Goal: Check status: Check status

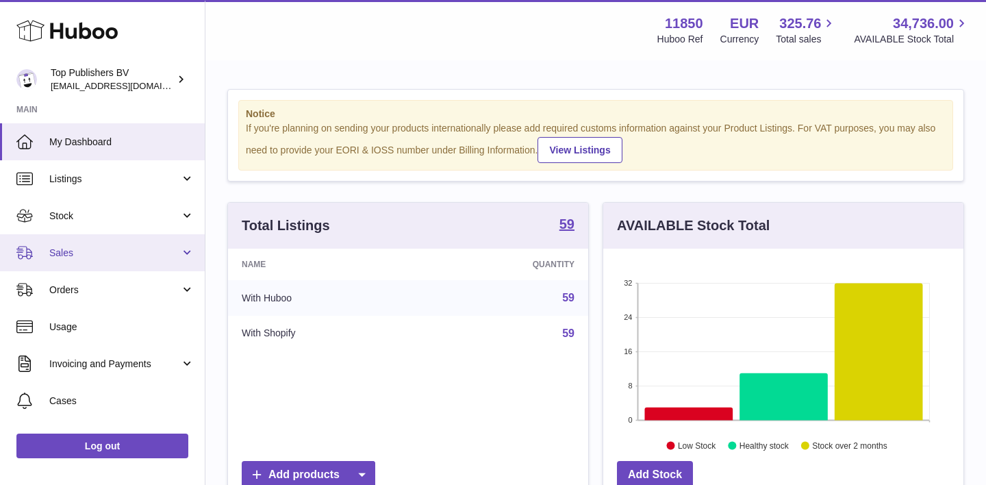
scroll to position [214, 360]
click at [75, 244] on link "Sales" at bounding box center [102, 252] width 205 height 37
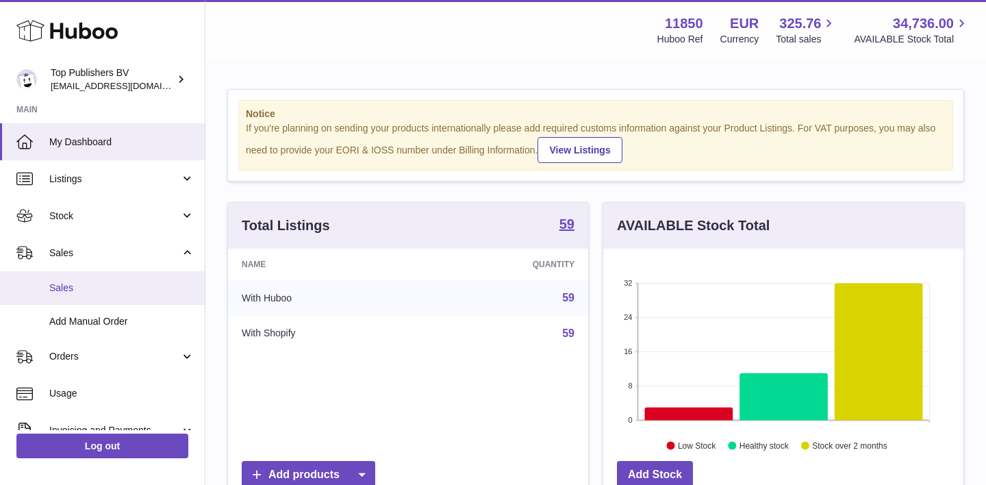
click at [114, 290] on span "Sales" at bounding box center [121, 287] width 145 height 13
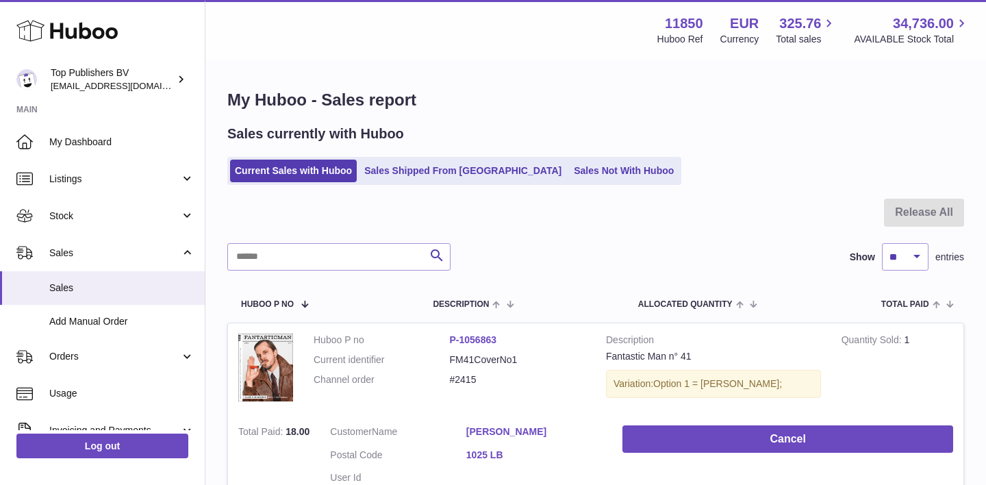
drag, startPoint x: 446, startPoint y: 171, endPoint x: 384, endPoint y: 228, distance: 83.8
click at [446, 171] on link "Sales Shipped From Huboo" at bounding box center [462, 171] width 207 height 23
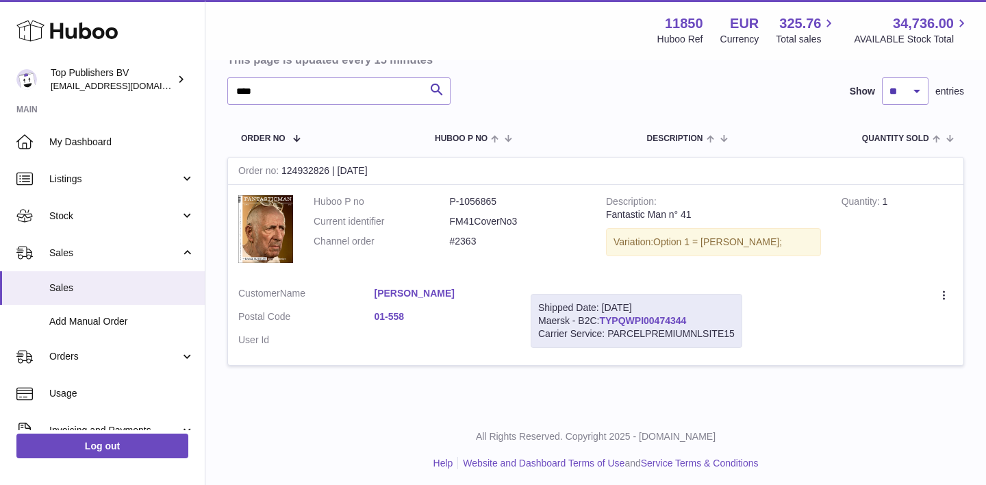
scroll to position [146, 0]
click at [657, 316] on link "TYPQWPI00474344" at bounding box center [642, 321] width 87 height 11
click at [409, 292] on link "[PERSON_NAME]" at bounding box center [443, 294] width 136 height 13
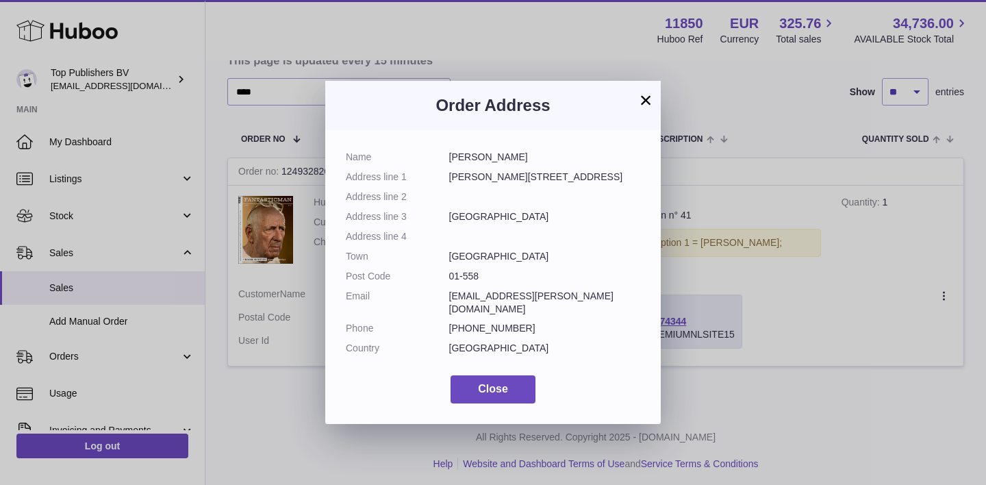
click at [646, 103] on button "×" at bounding box center [645, 100] width 16 height 16
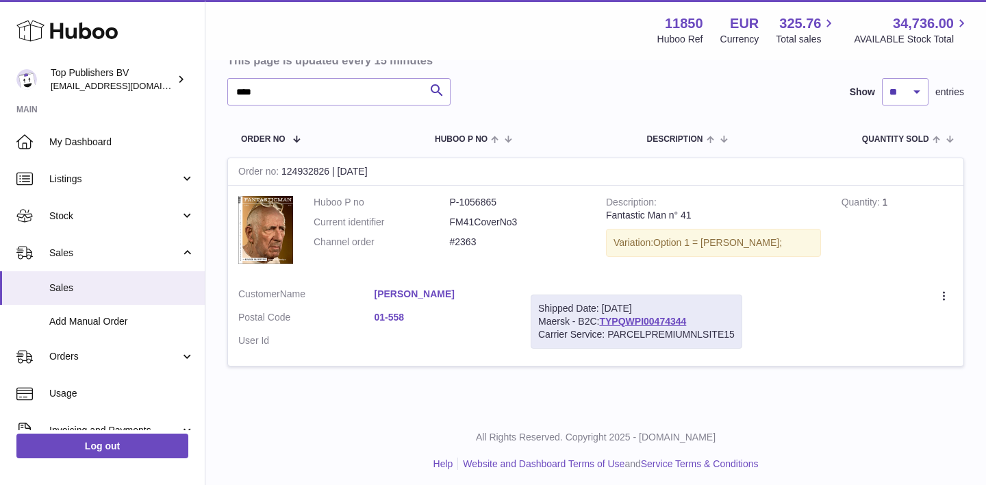
click at [533, 0] on div "Menu Huboo 11850 Huboo Ref EUR Currency 325.76 Total sales 34,736.00 AVAILABLE …" at bounding box center [595, 30] width 781 height 60
